Goal: Task Accomplishment & Management: Manage account settings

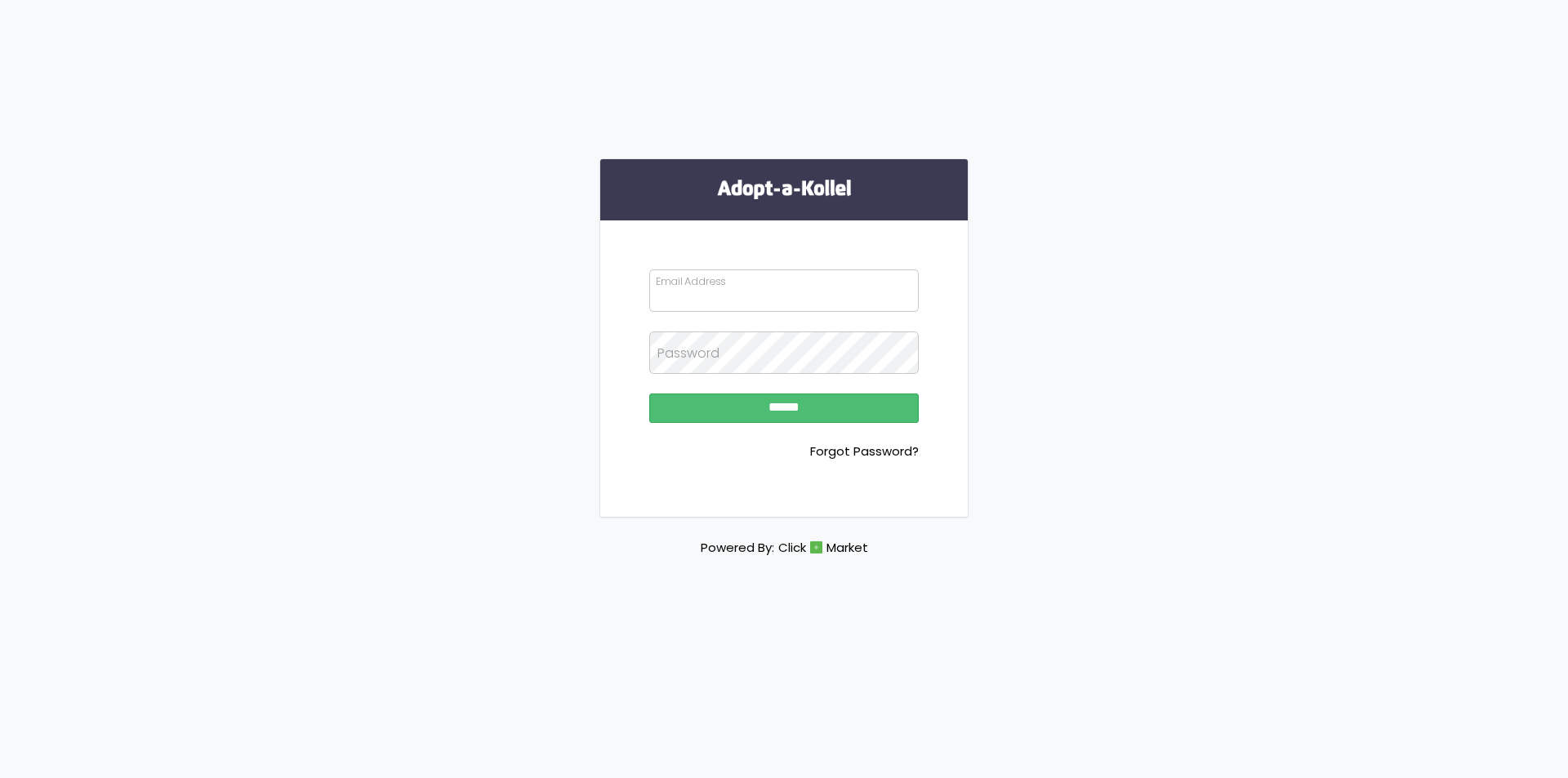
click at [838, 273] on input "Email Address" at bounding box center [784, 290] width 269 height 43
type input "**********"
click at [699, 413] on input "******" at bounding box center [784, 408] width 269 height 30
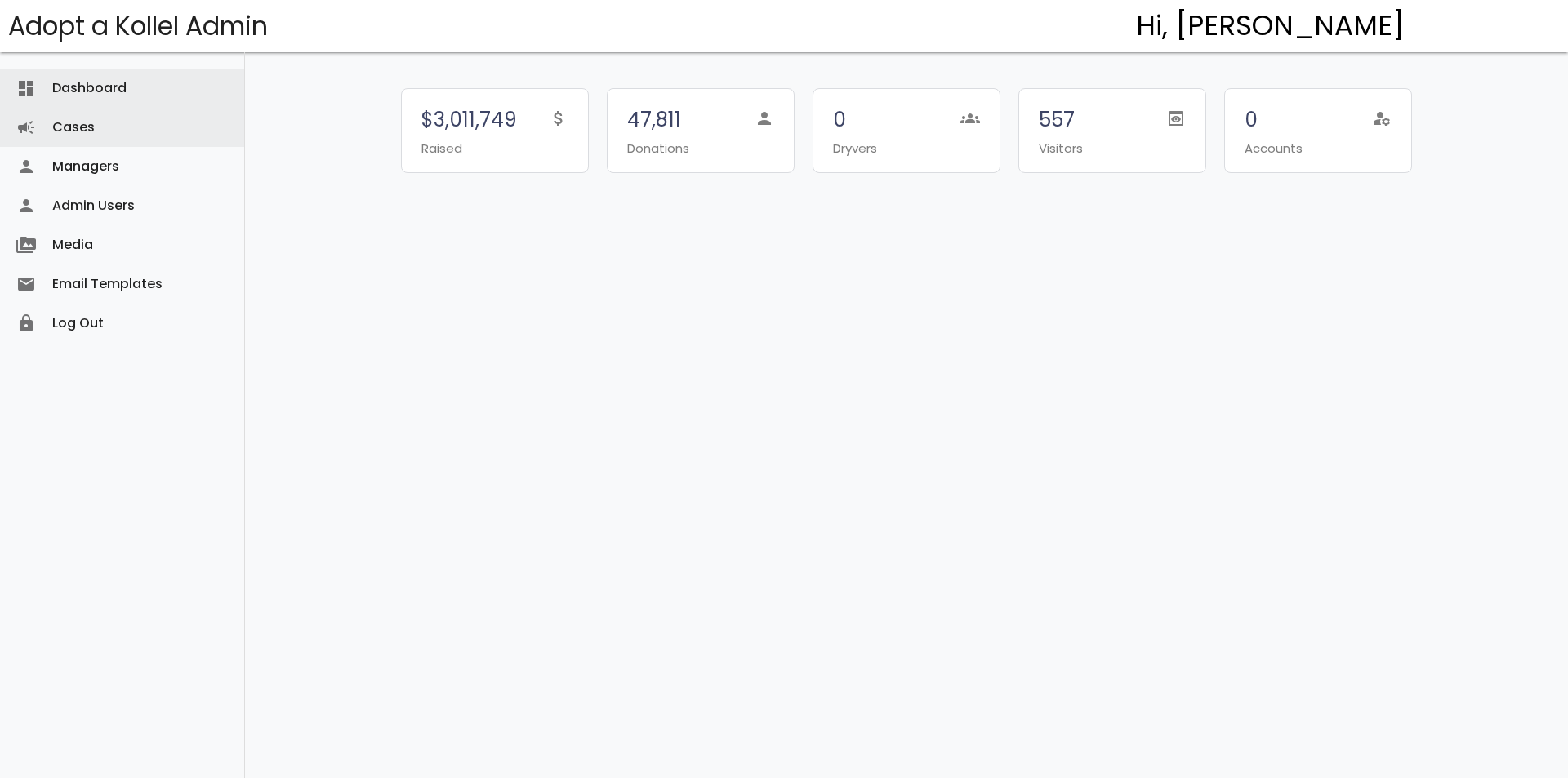
click at [118, 120] on link "Cases campaign" at bounding box center [122, 128] width 244 height 39
click at [100, 135] on link "Cases campaign" at bounding box center [122, 128] width 244 height 39
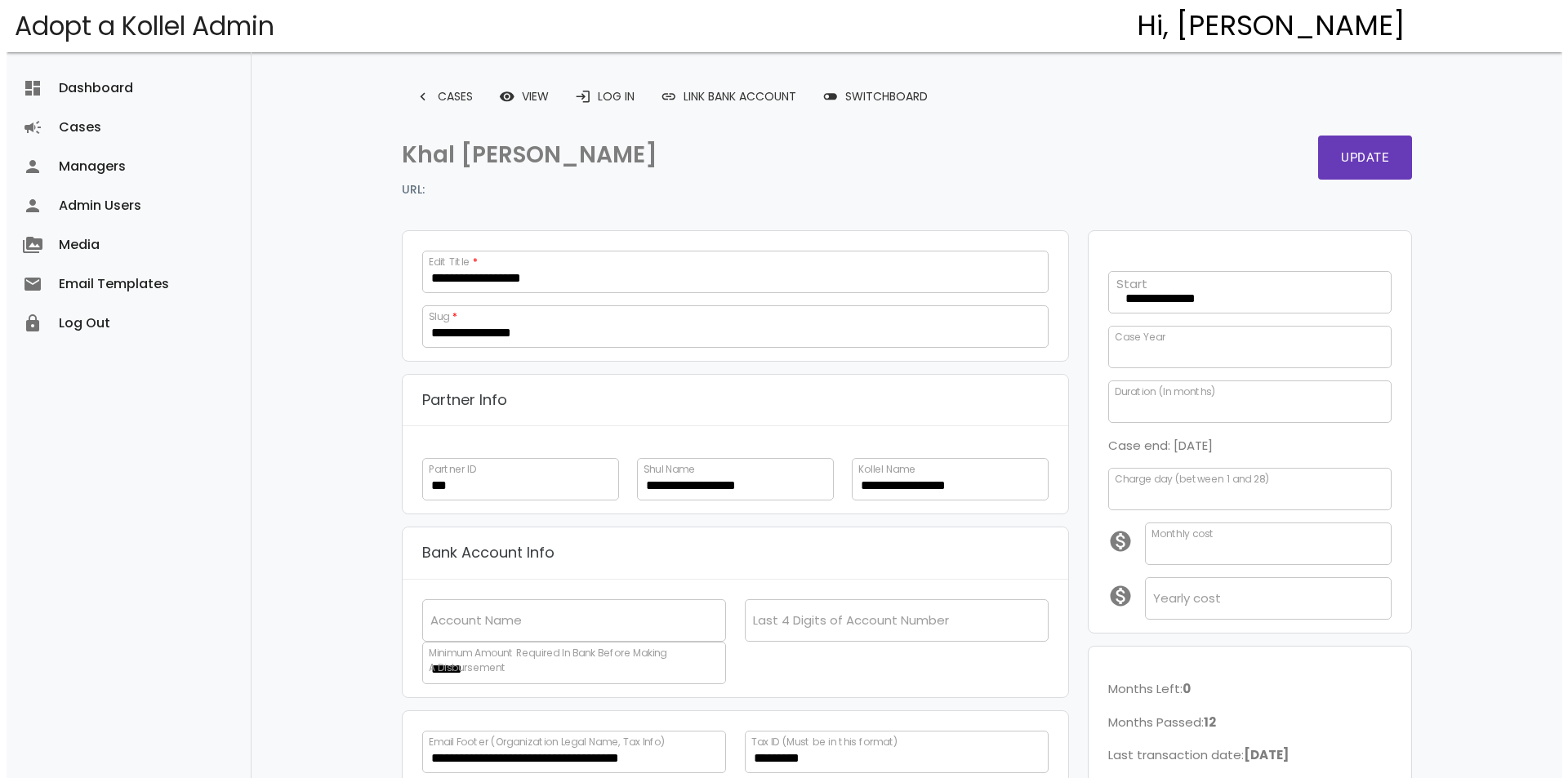
scroll to position [25, 0]
click at [832, 84] on span "toggle_off" at bounding box center [824, 96] width 16 height 30
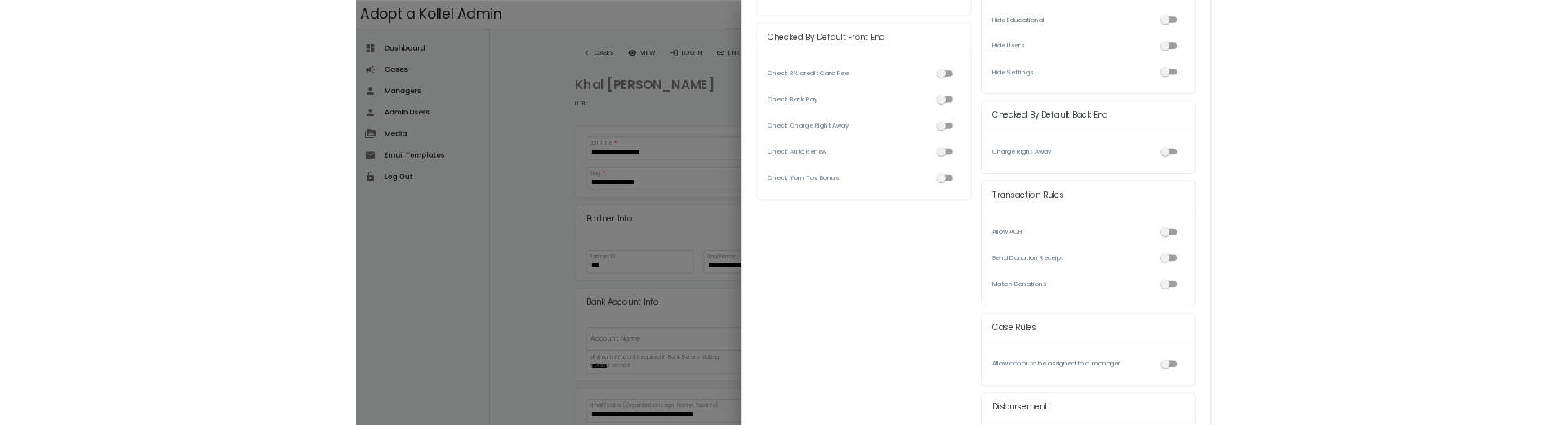
scroll to position [653, 0]
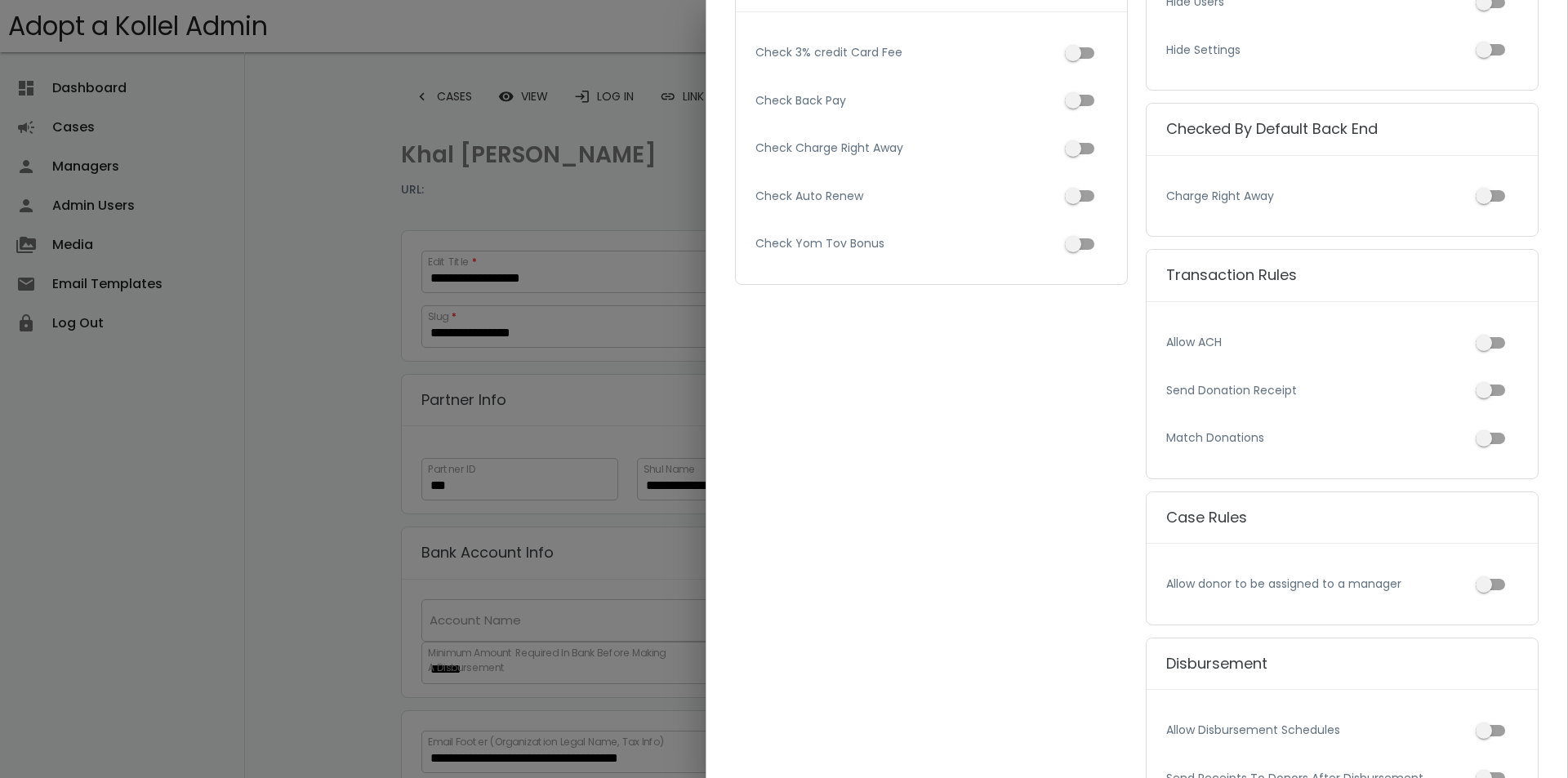
drag, startPoint x: 1424, startPoint y: 584, endPoint x: 1027, endPoint y: 605, distance: 397.6
click at [1058, 604] on div "Display on Front End Display Donor Drop Down Display 3% Credit Card Fee Display…" at bounding box center [1136, 128] width 822 height 1405
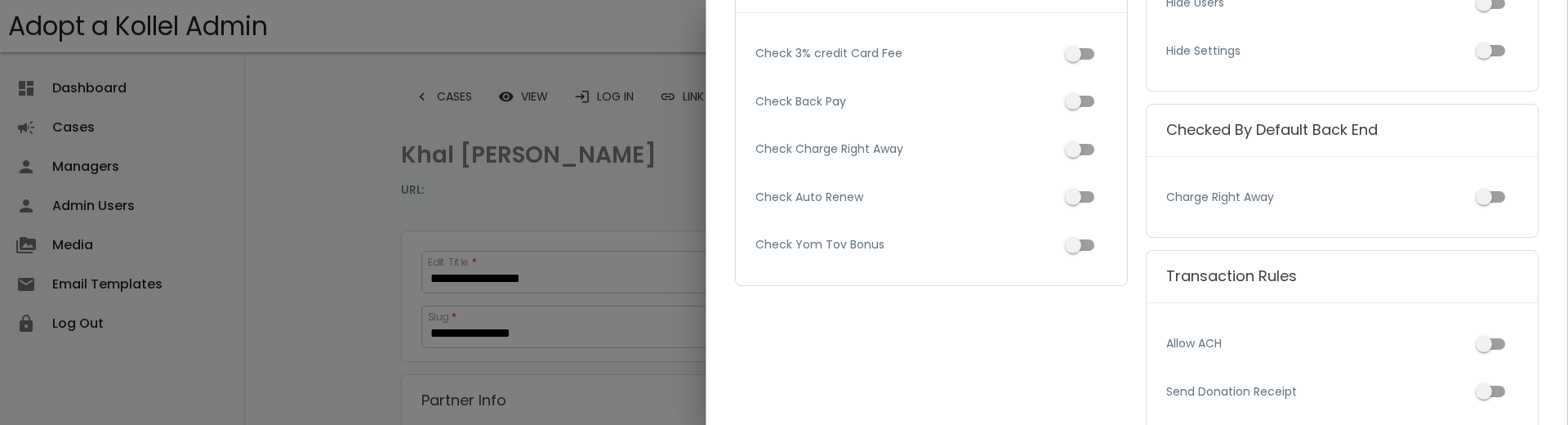
scroll to position [489, 0]
